Goal: Transaction & Acquisition: Obtain resource

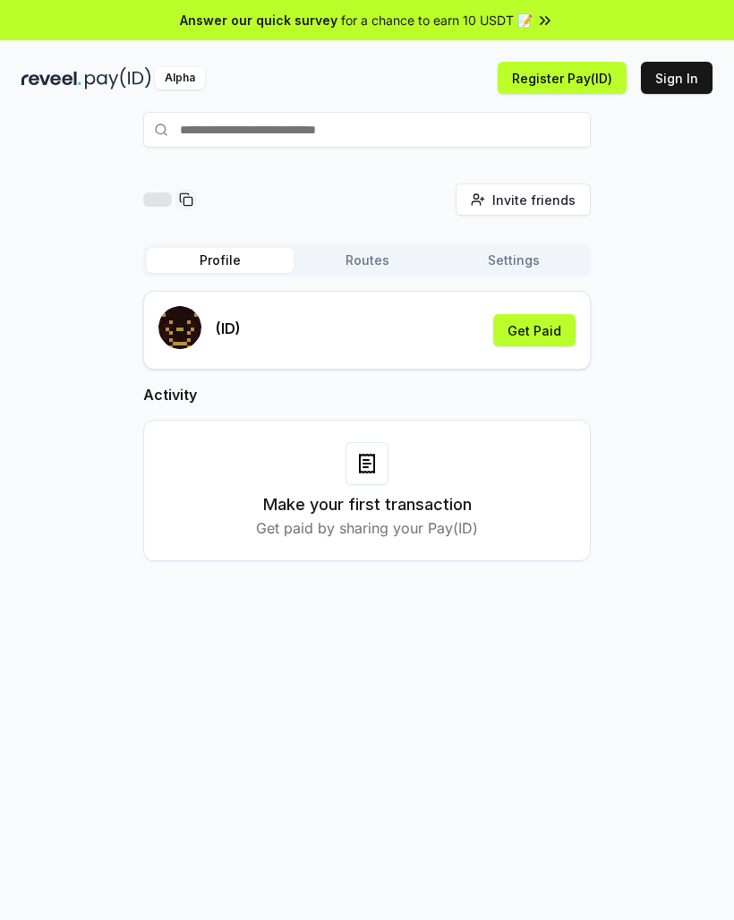
click at [555, 336] on button "Get Paid" at bounding box center [534, 330] width 82 height 32
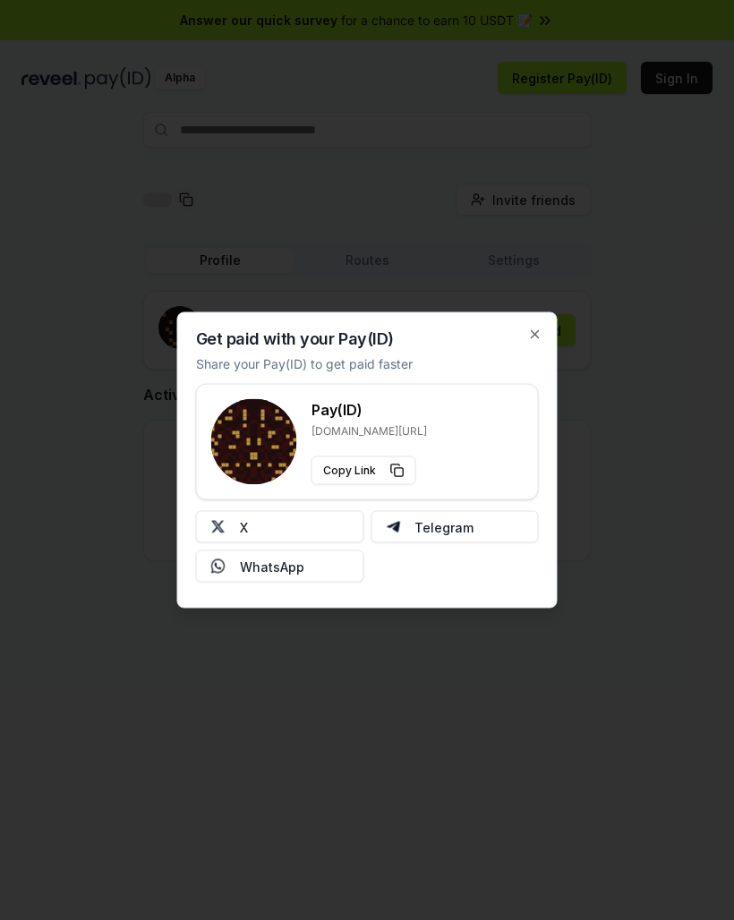
click at [535, 338] on icon "button" at bounding box center [535, 335] width 14 height 14
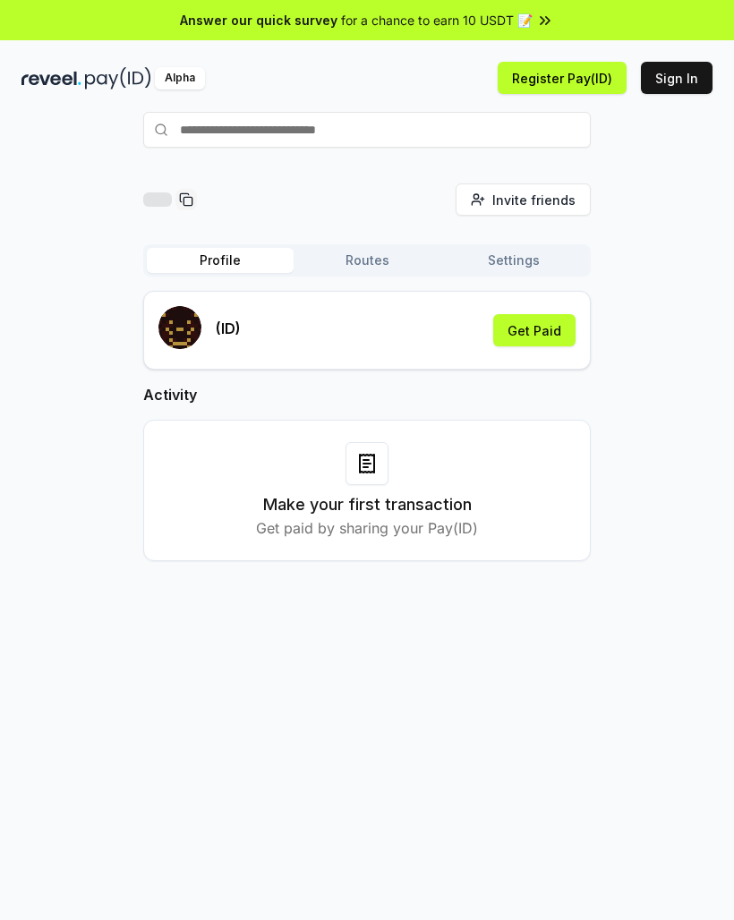
click at [681, 79] on button "Sign In" at bounding box center [677, 78] width 72 height 32
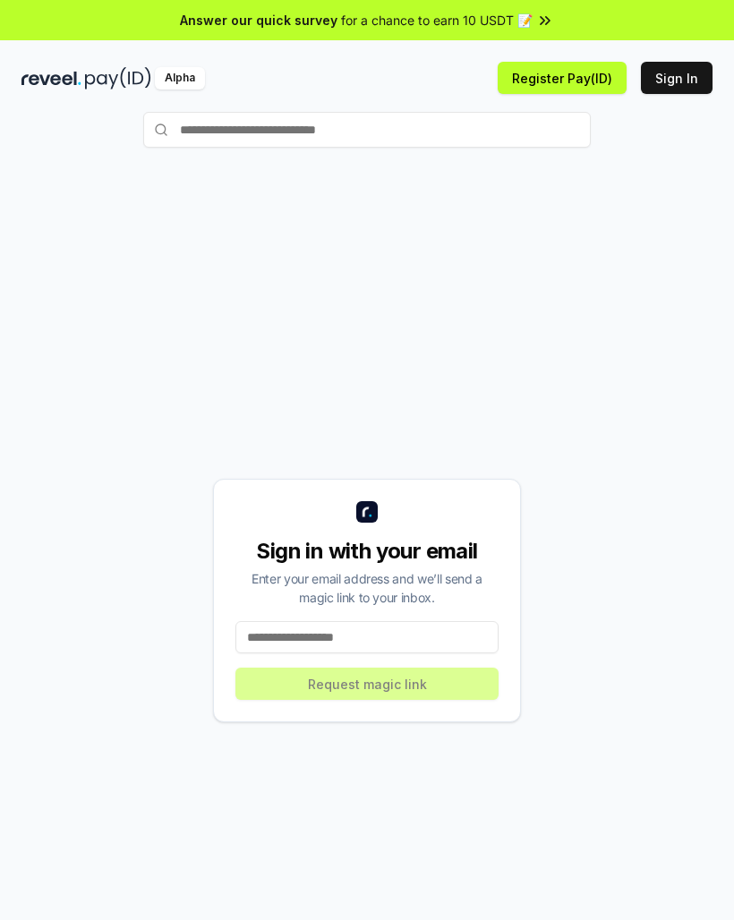
click at [603, 81] on button "Register Pay(ID)" at bounding box center [562, 78] width 129 height 32
click at [419, 629] on input at bounding box center [366, 637] width 263 height 32
